Goal: Task Accomplishment & Management: Manage account settings

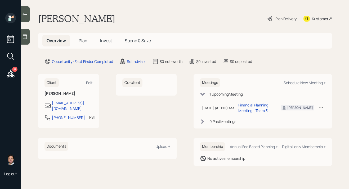
click at [10, 77] on icon at bounding box center [11, 74] width 10 height 10
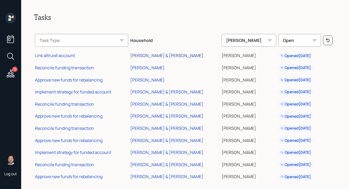
click at [179, 56] on div "[PERSON_NAME] & [PERSON_NAME]" at bounding box center [166, 55] width 73 height 6
